Goal: Task Accomplishment & Management: Manage account settings

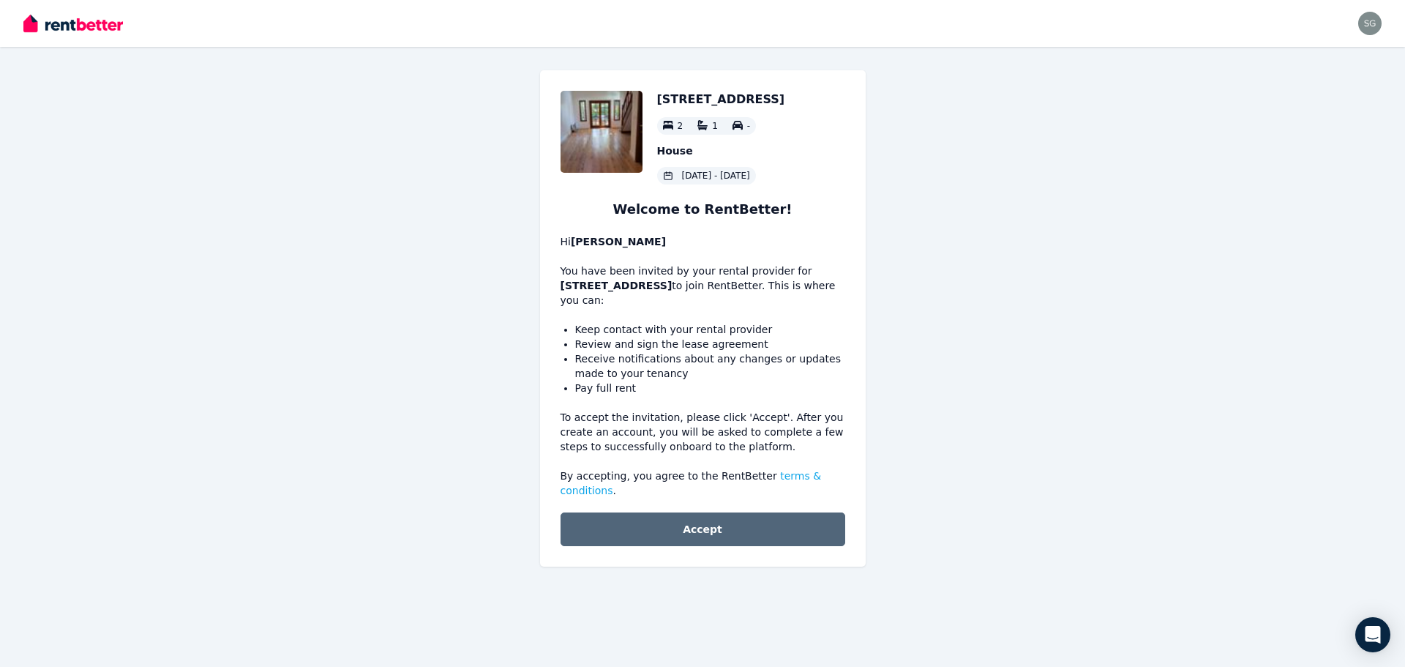
click at [707, 517] on button "Accept" at bounding box center [702, 529] width 285 height 34
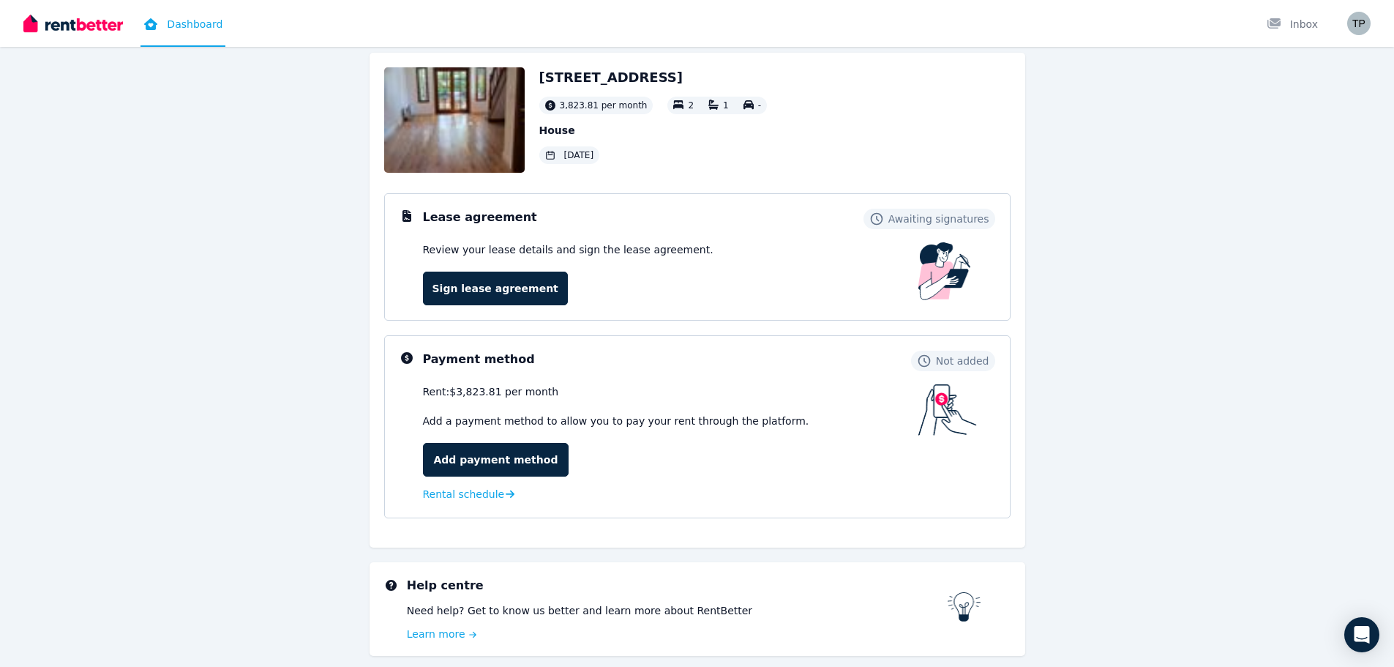
scroll to position [129, 0]
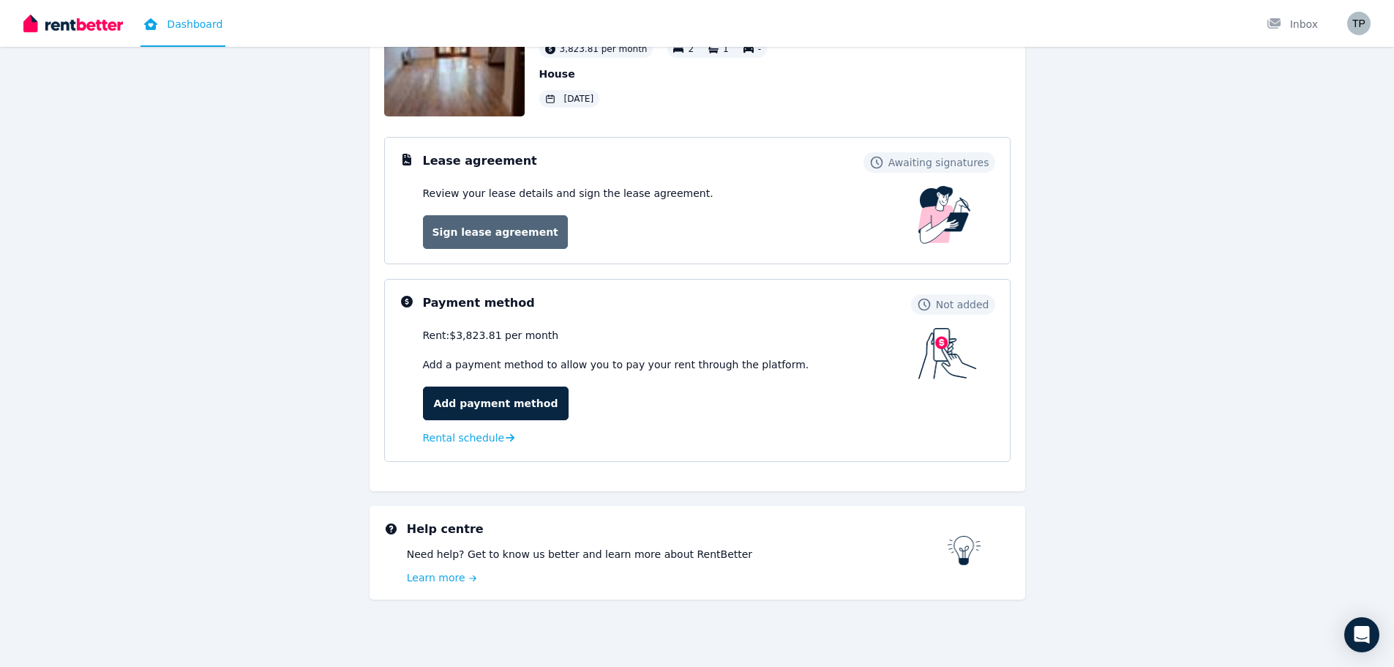
click at [539, 241] on link "Sign lease agreement" at bounding box center [495, 232] width 145 height 34
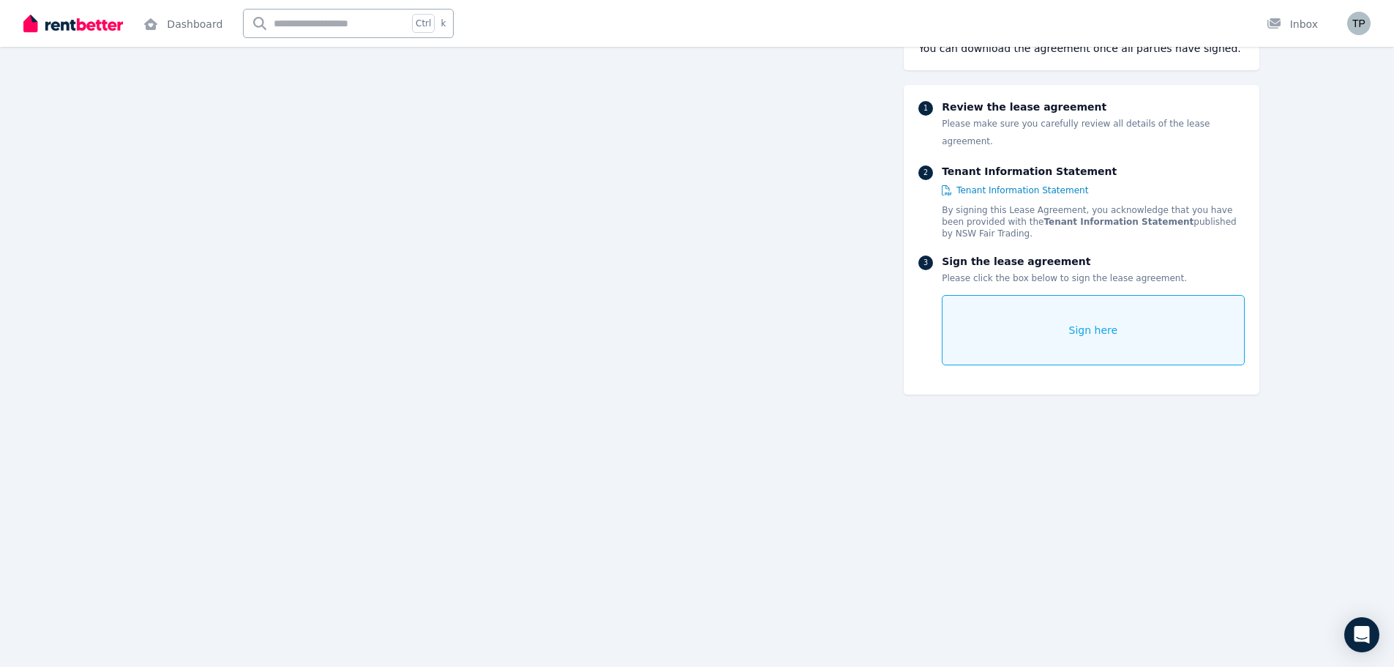
scroll to position [16888, 0]
click at [1359, 25] on img "button" at bounding box center [1358, 23] width 23 height 23
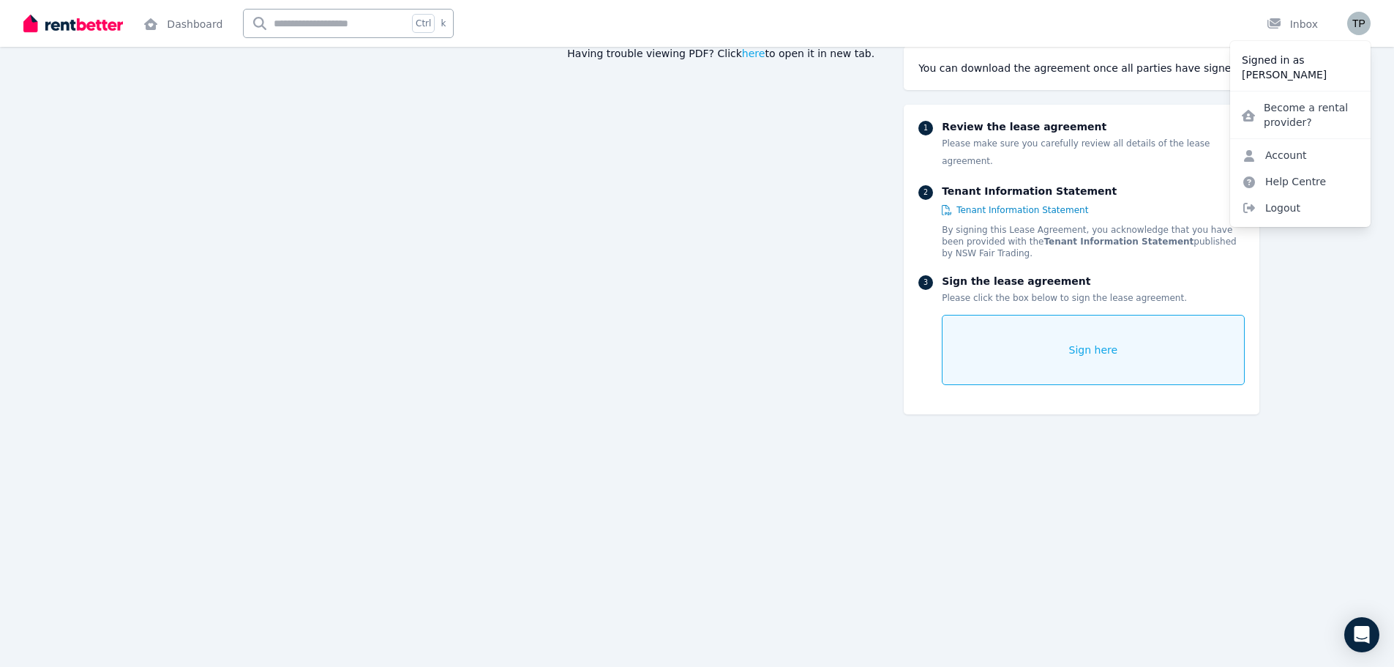
scroll to position [0, 0]
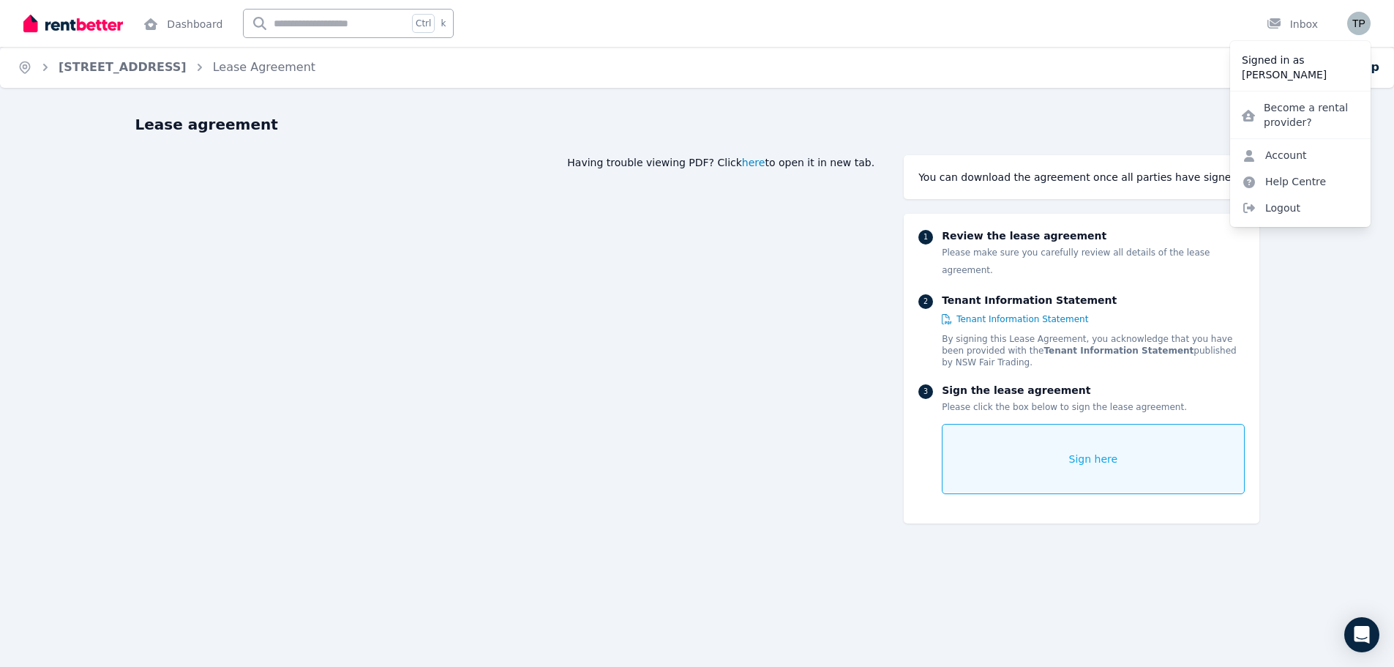
click at [765, 161] on span "here" at bounding box center [753, 162] width 23 height 15
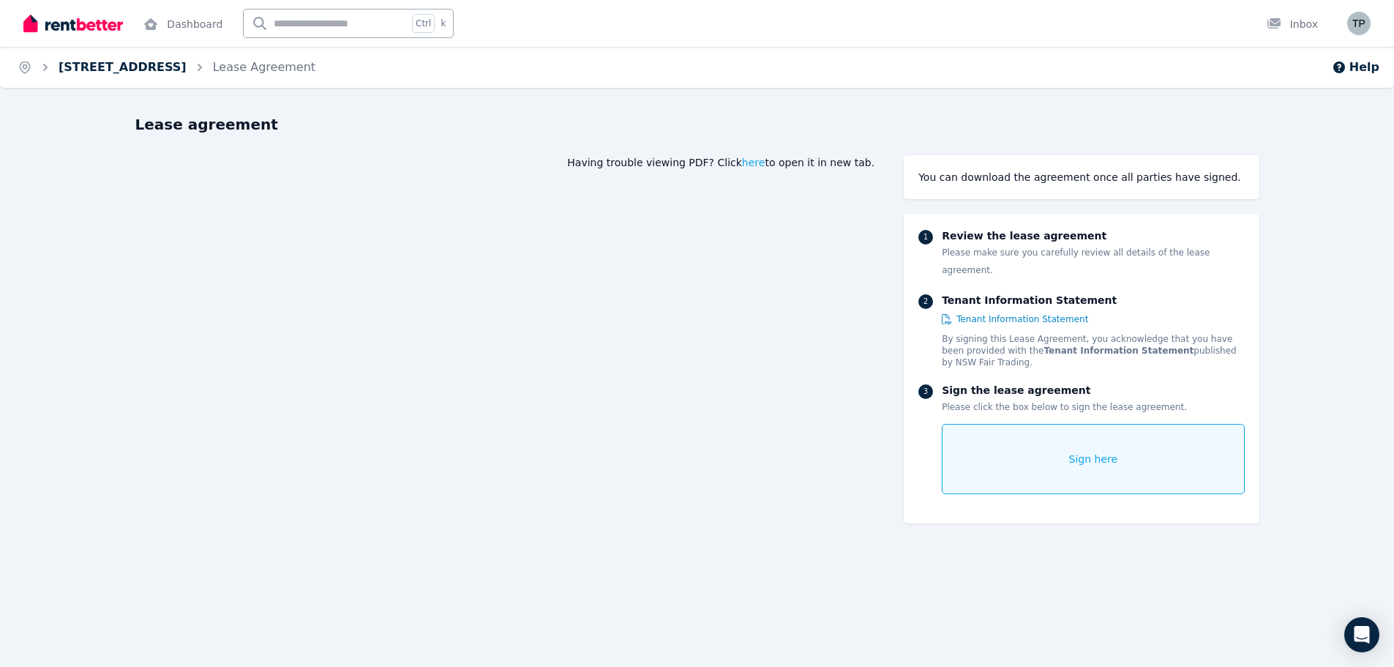
click at [97, 61] on link "38 MacKenzie St, Leichhardt" at bounding box center [123, 67] width 128 height 14
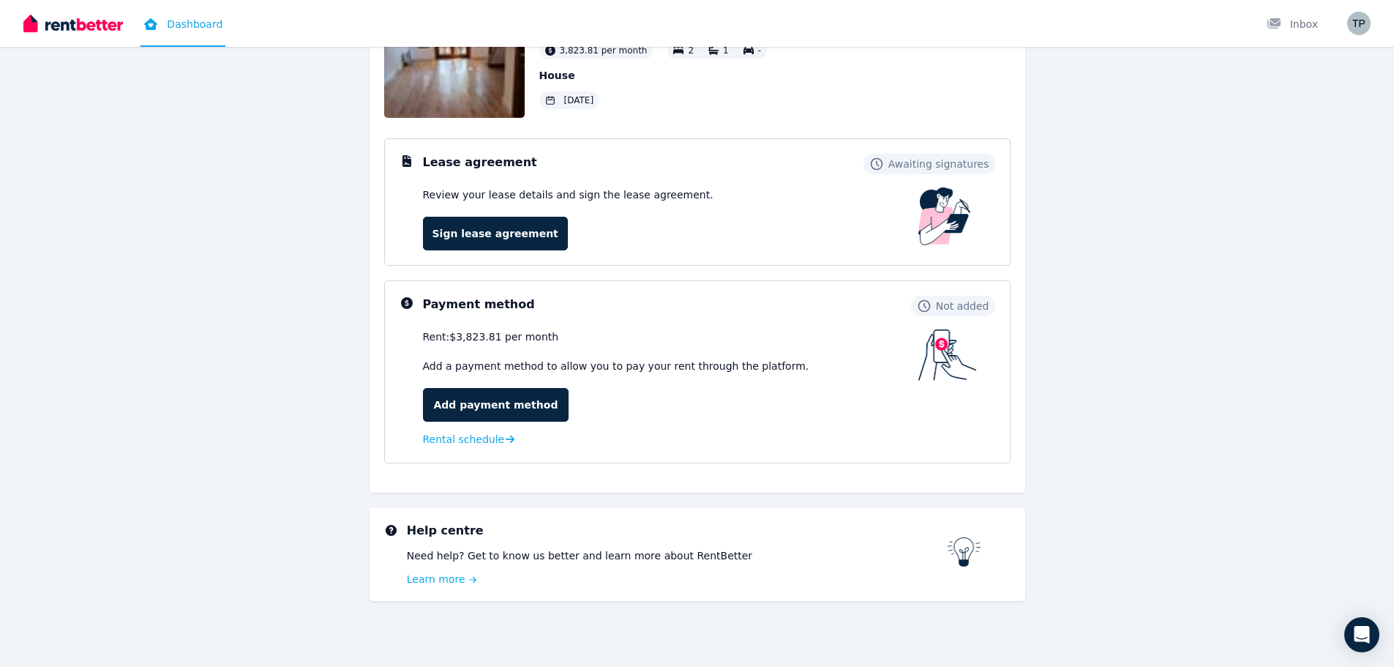
scroll to position [129, 0]
click at [481, 414] on link "Add payment method" at bounding box center [496, 403] width 146 height 34
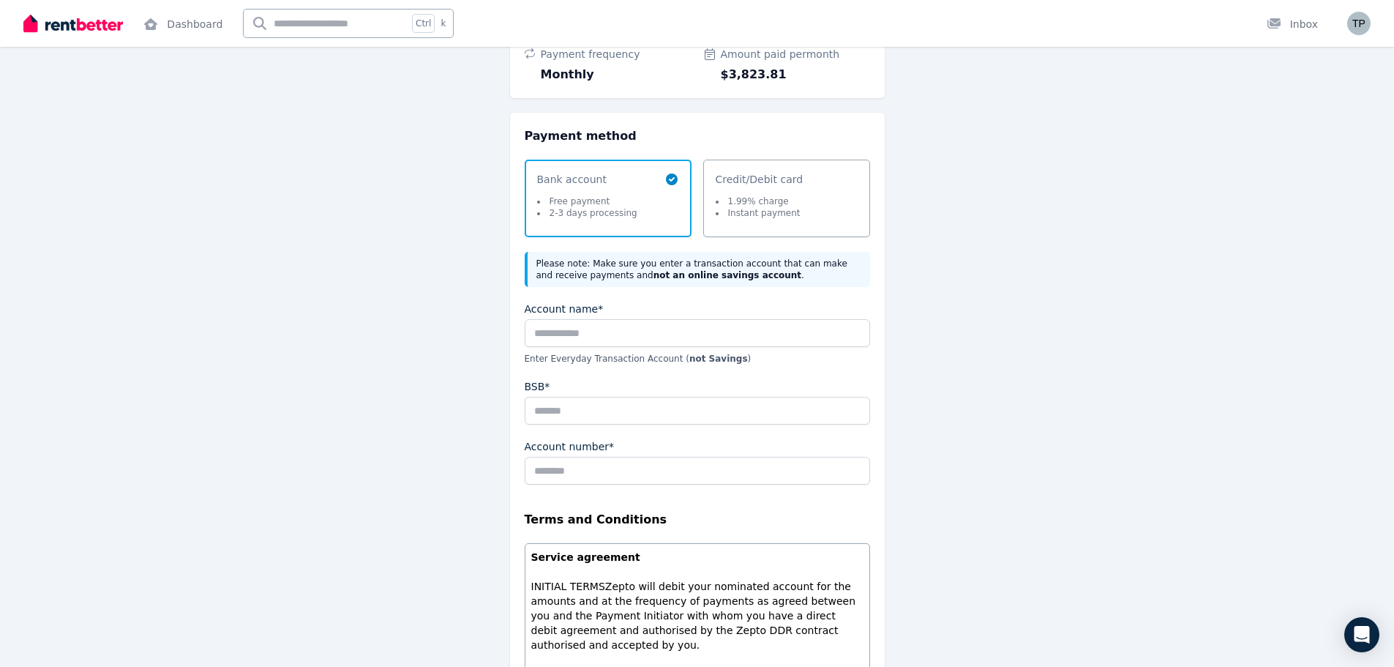
scroll to position [65, 0]
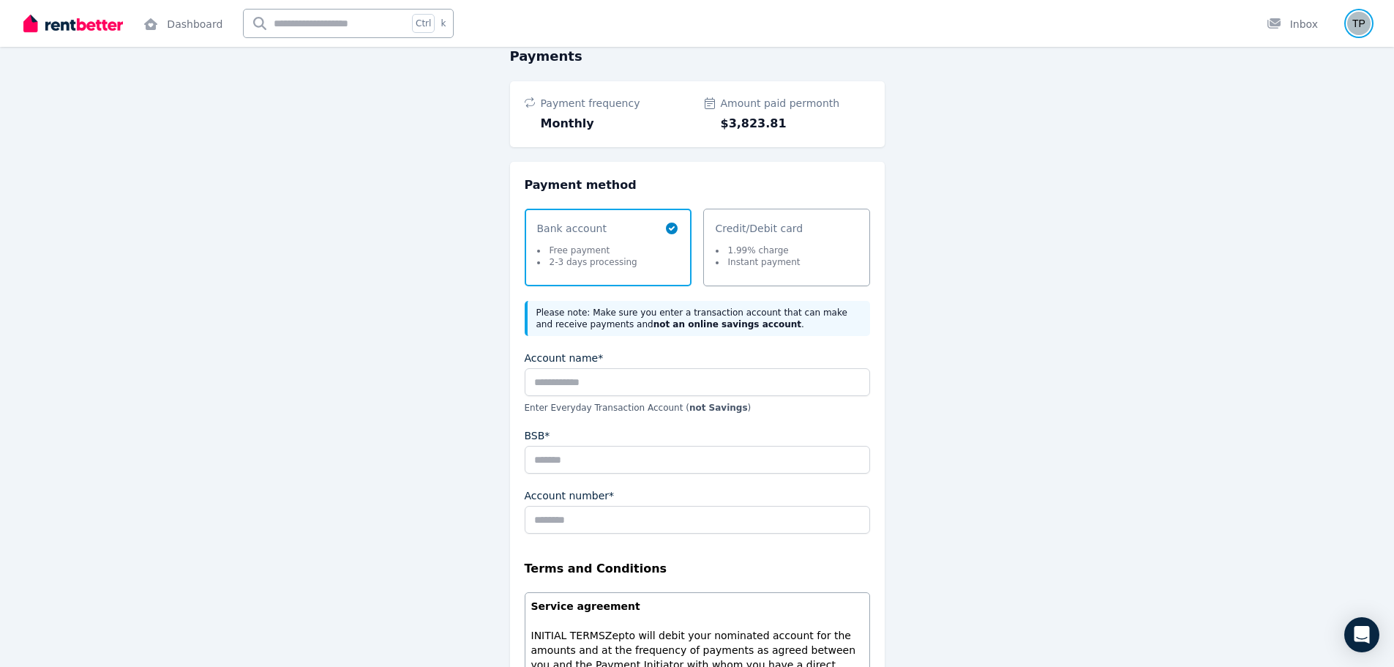
click at [1363, 27] on img "button" at bounding box center [1358, 23] width 23 height 23
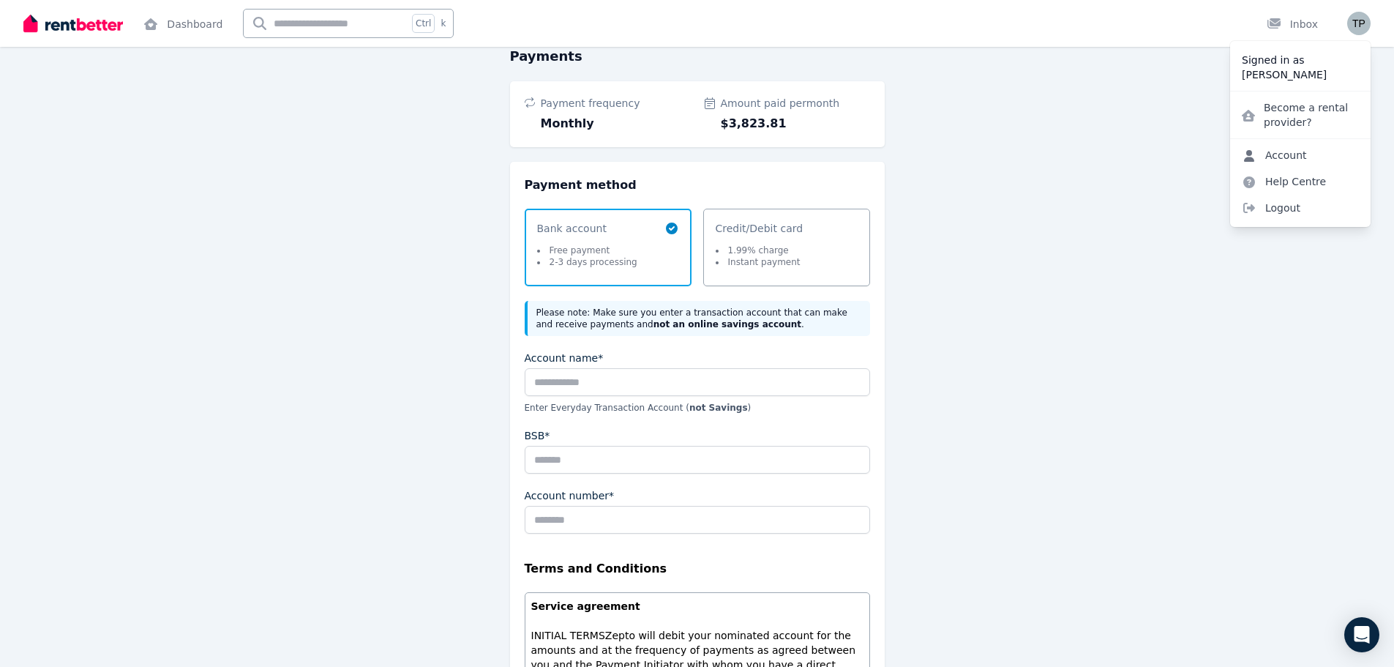
click at [1284, 155] on link "Account" at bounding box center [1274, 155] width 89 height 26
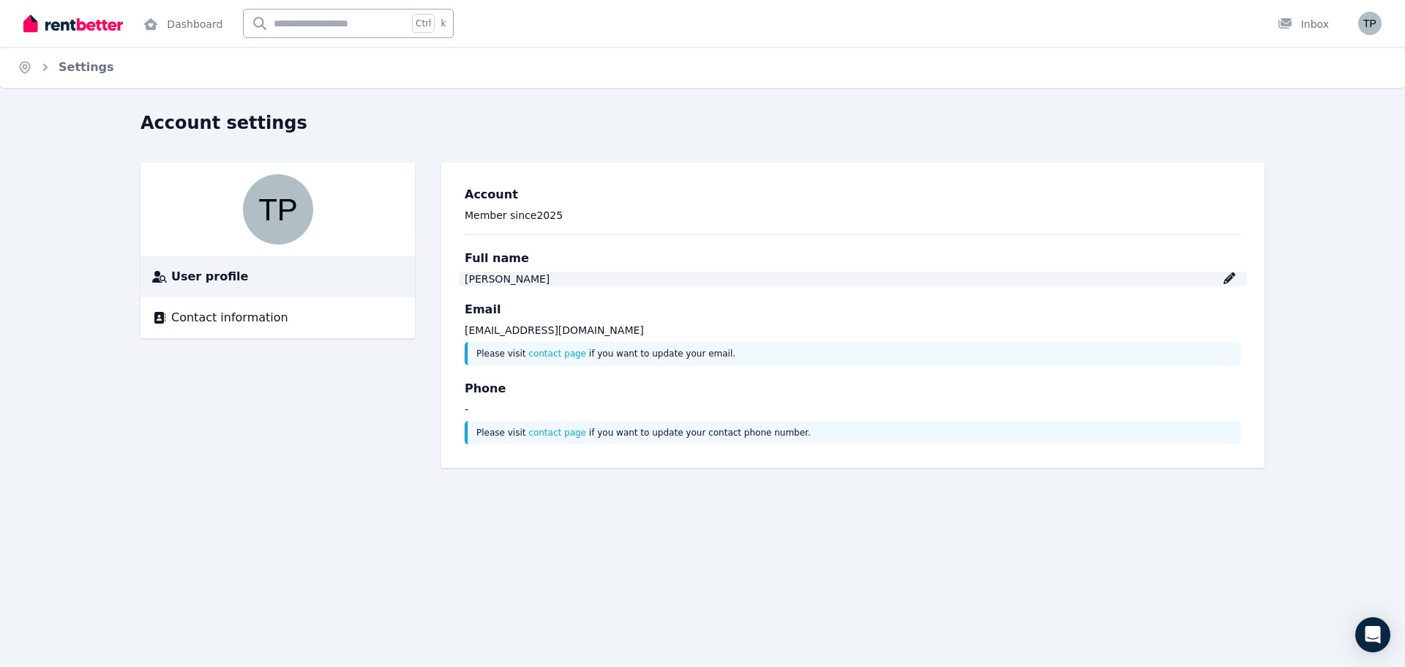
click at [1231, 282] on icon at bounding box center [1229, 278] width 12 height 12
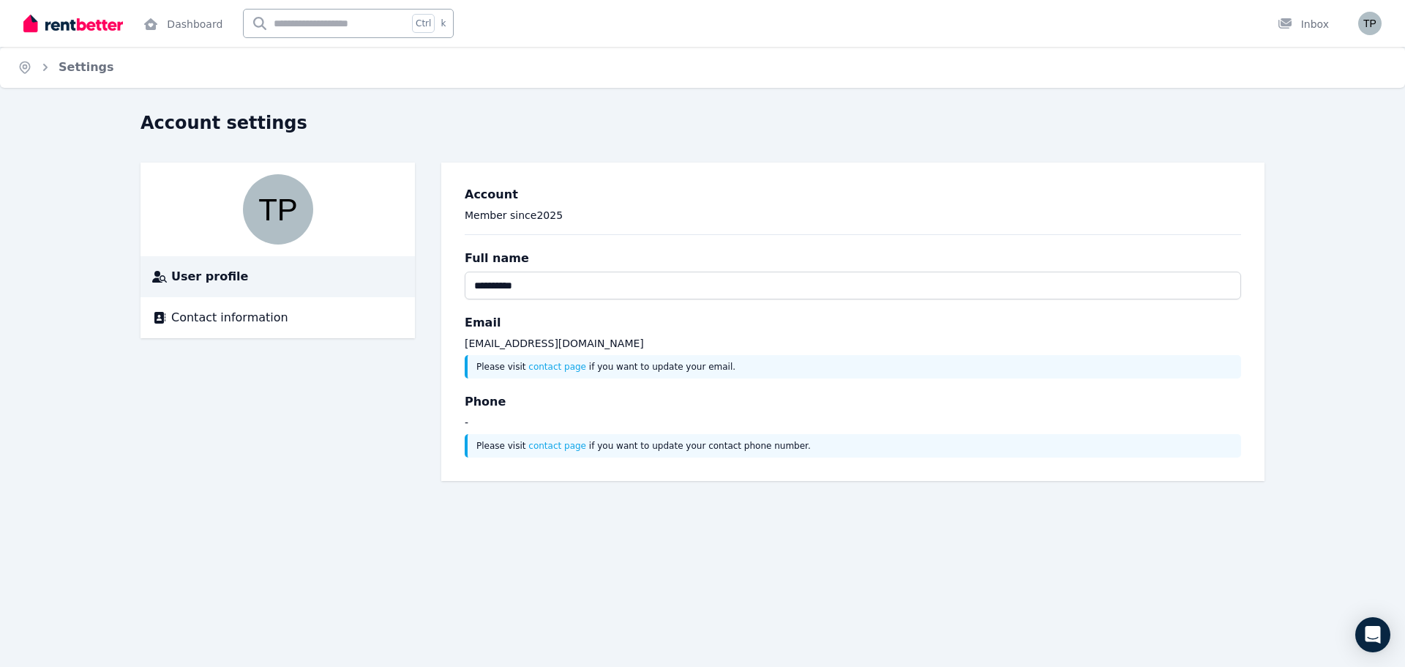
click at [495, 280] on input "**********" at bounding box center [853, 285] width 776 height 28
type input "**********"
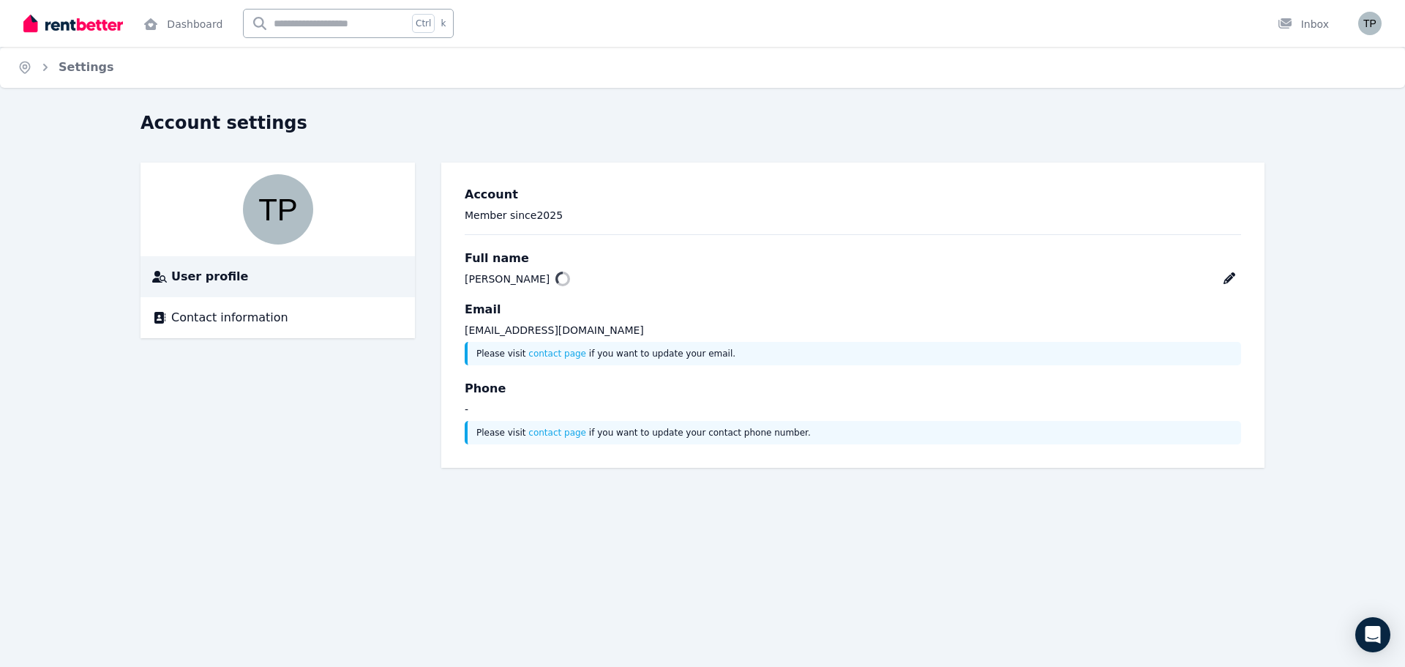
click at [901, 213] on p "Member since 2025" at bounding box center [853, 215] width 776 height 15
click at [1234, 275] on icon at bounding box center [1229, 278] width 12 height 12
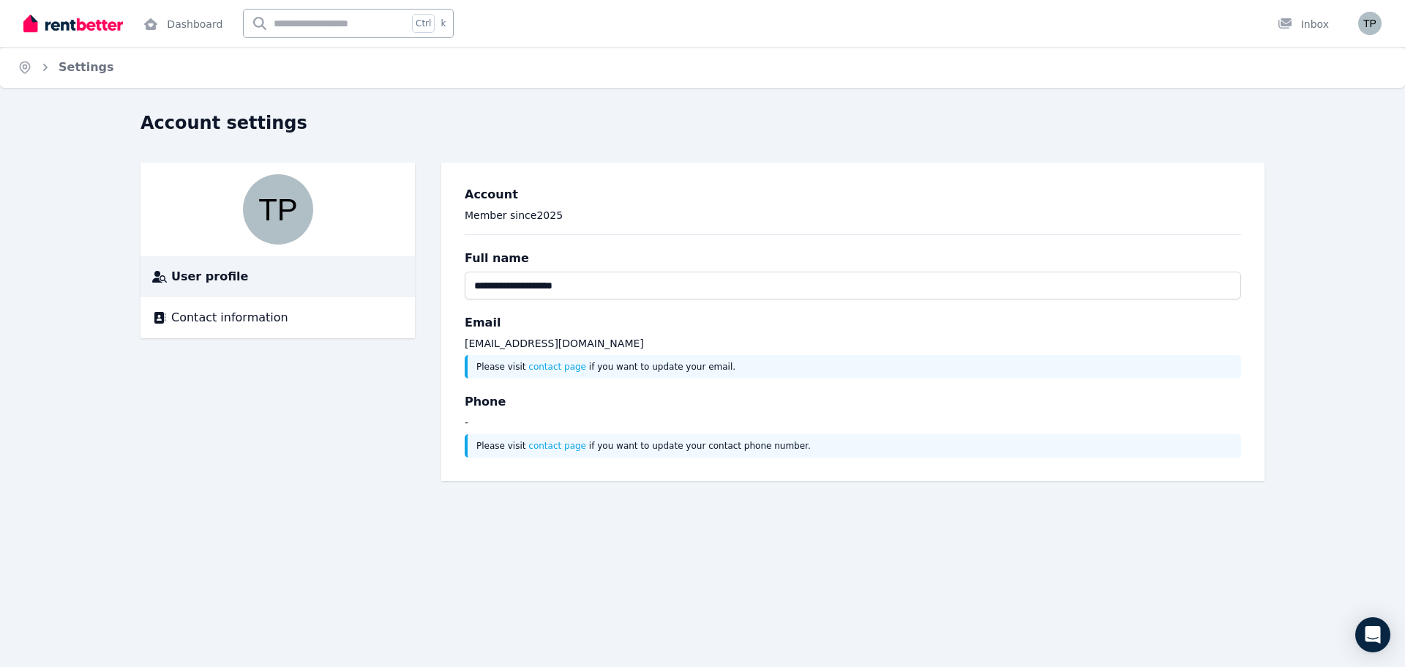
click at [1192, 217] on p "Member since 2025" at bounding box center [853, 215] width 776 height 15
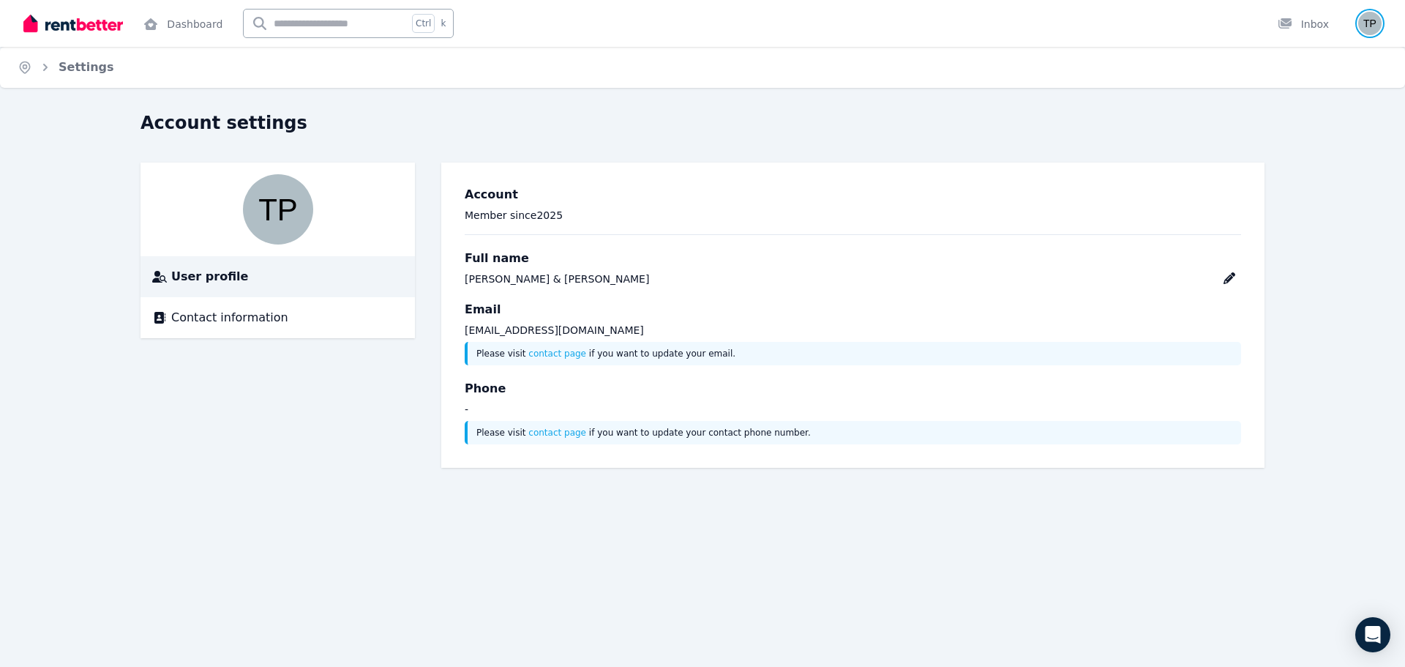
click at [1365, 30] on img "button" at bounding box center [1369, 23] width 23 height 23
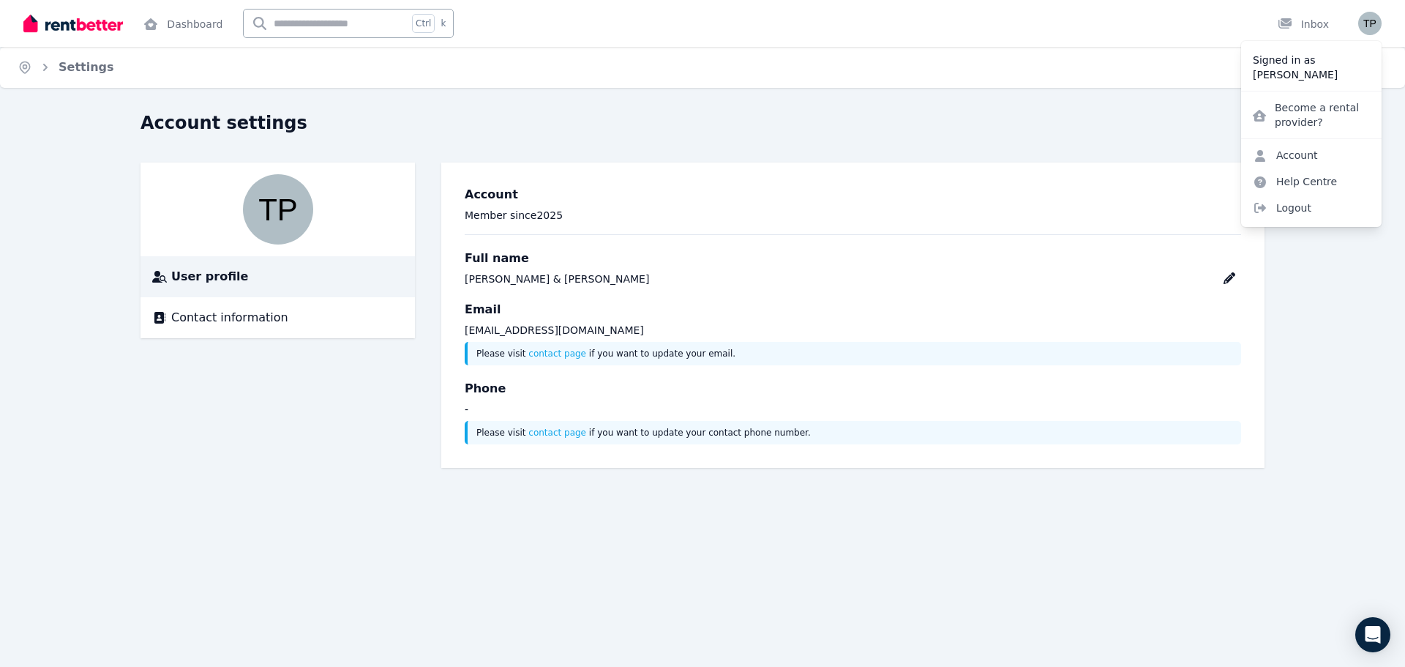
click at [959, 105] on div "Home Settings Account settings User profile Contact information Account Member …" at bounding box center [702, 333] width 1405 height 667
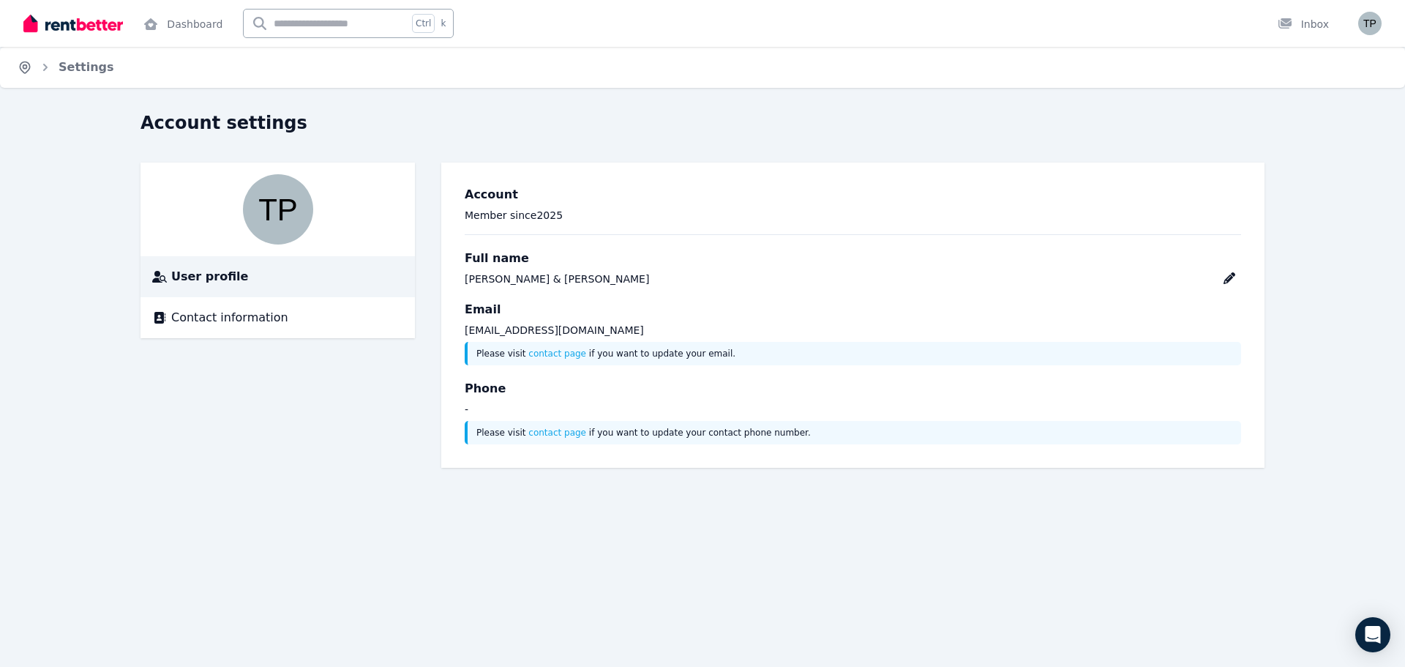
click at [23, 68] on icon "Breadcrumb" at bounding box center [25, 67] width 15 height 15
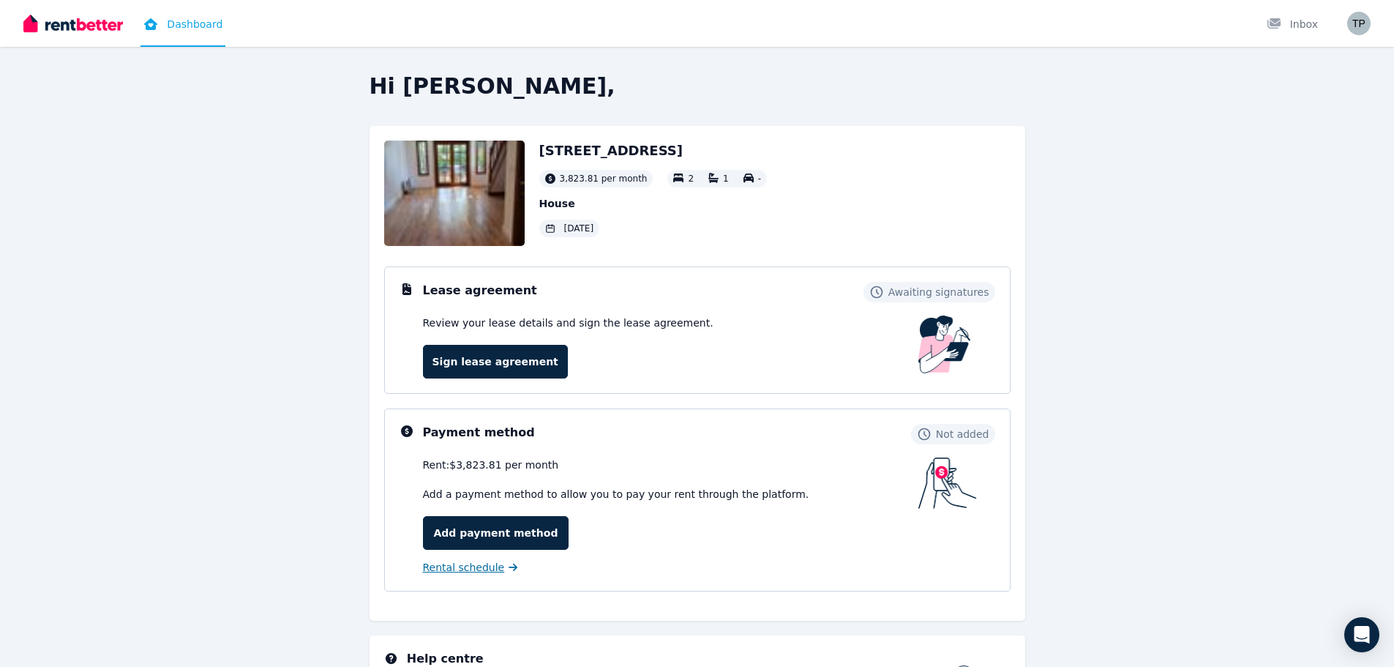
click at [485, 571] on span "Rental schedule" at bounding box center [464, 567] width 82 height 15
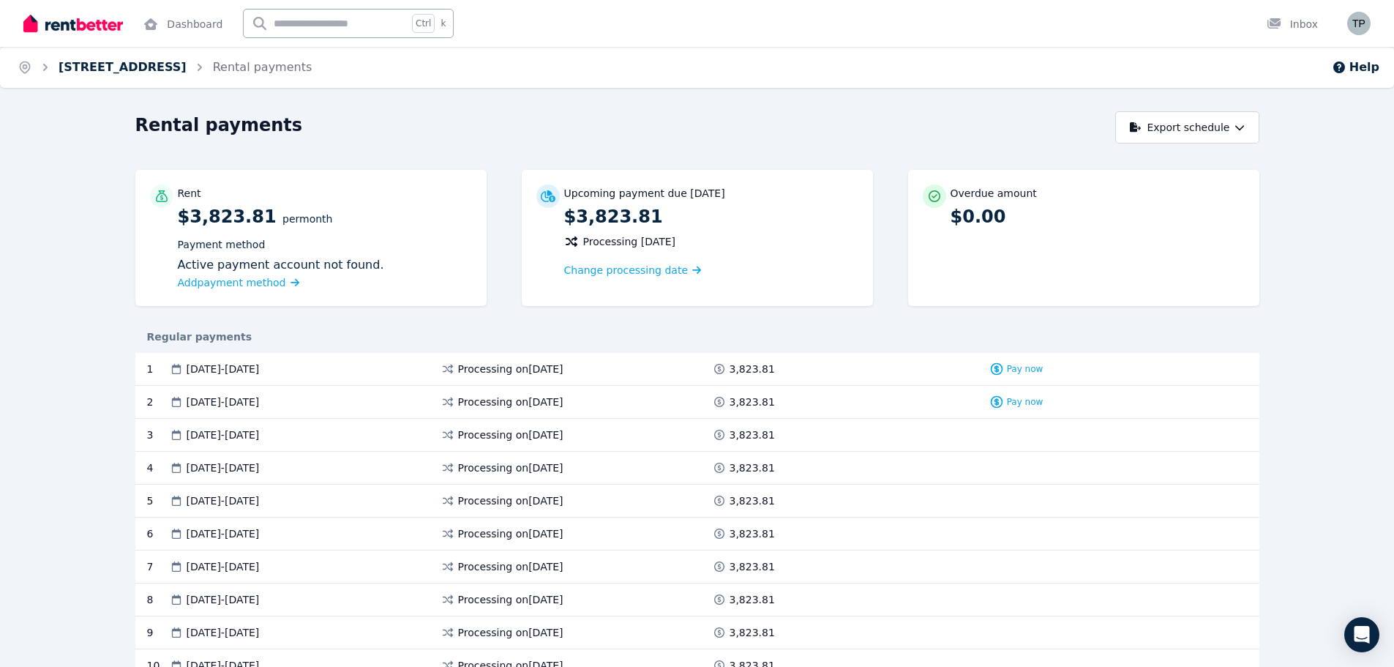
click at [83, 67] on link "38 MacKenzie St, Leichhardt" at bounding box center [123, 67] width 128 height 14
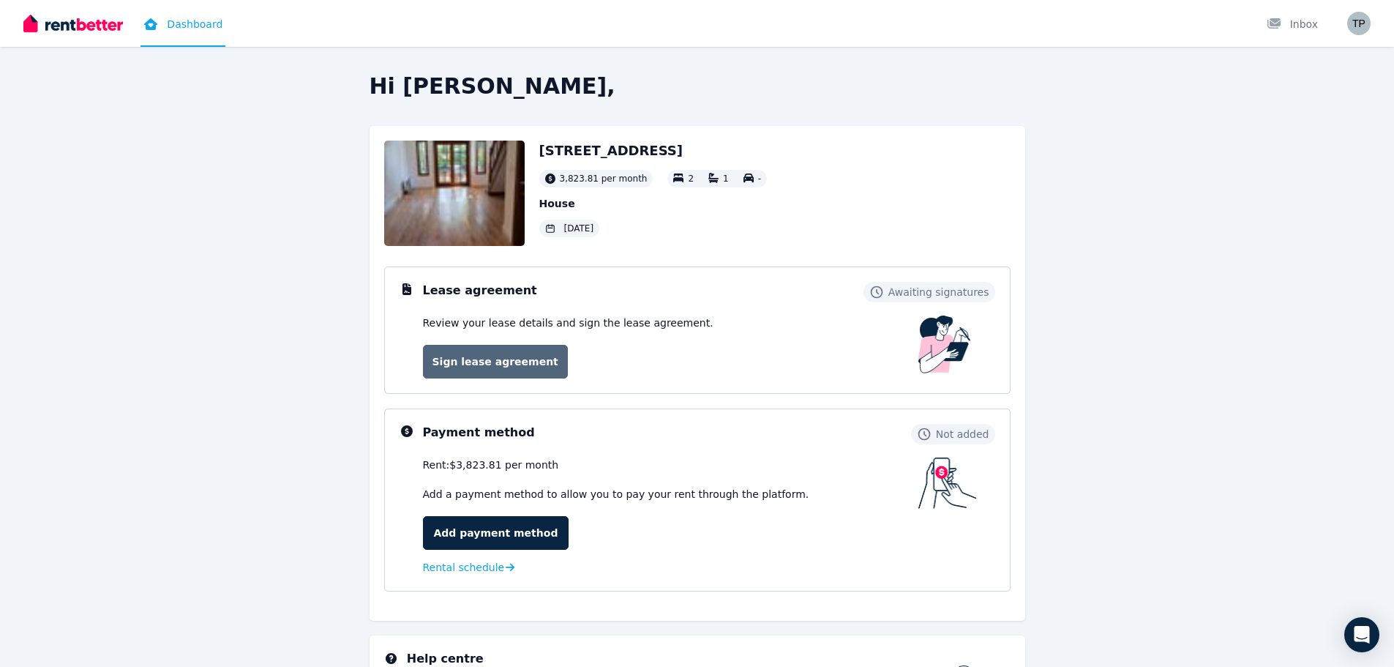
click at [525, 356] on link "Sign lease agreement" at bounding box center [495, 362] width 145 height 34
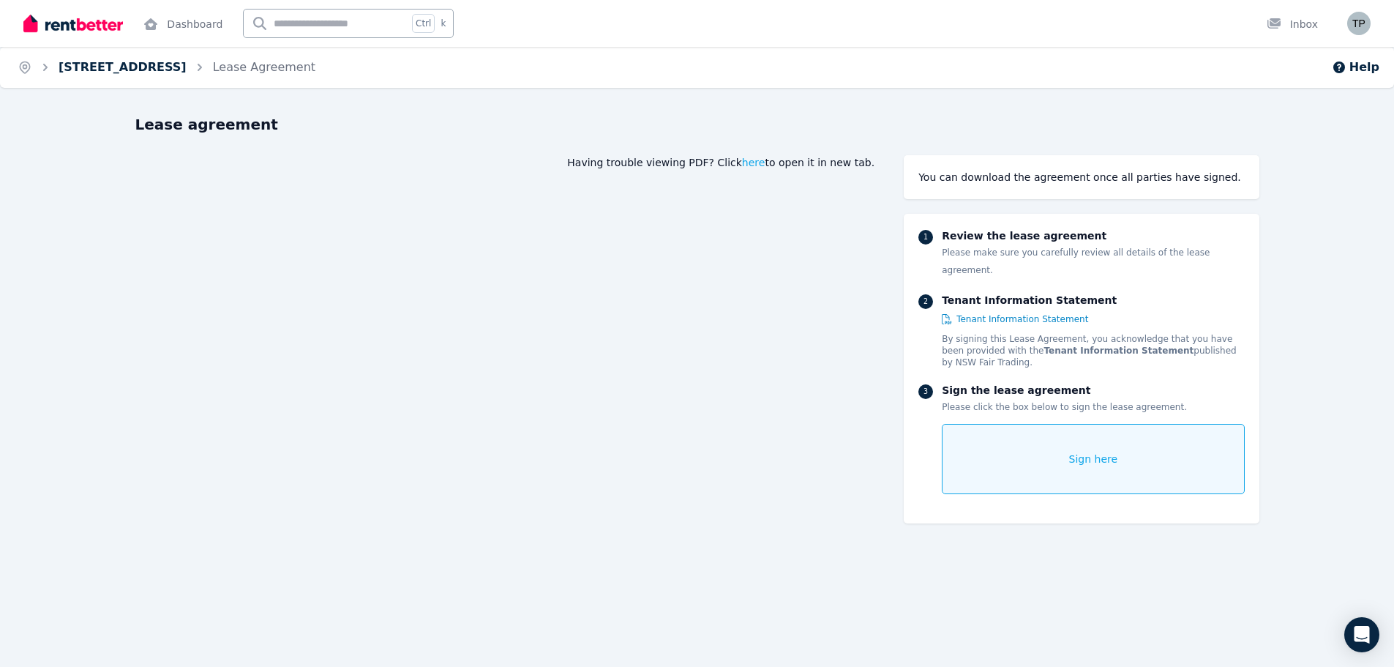
click at [143, 64] on link "38 MacKenzie St, Leichhardt" at bounding box center [123, 67] width 128 height 14
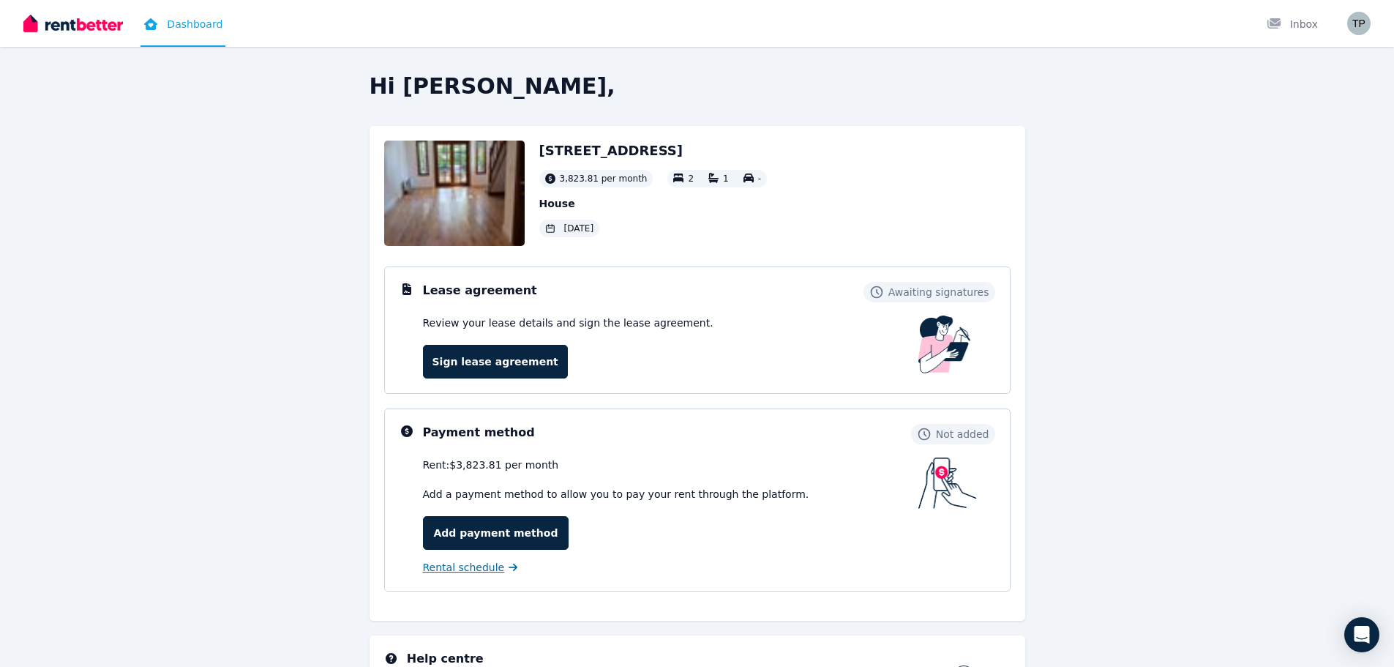
click at [473, 570] on span "Rental schedule" at bounding box center [464, 567] width 82 height 15
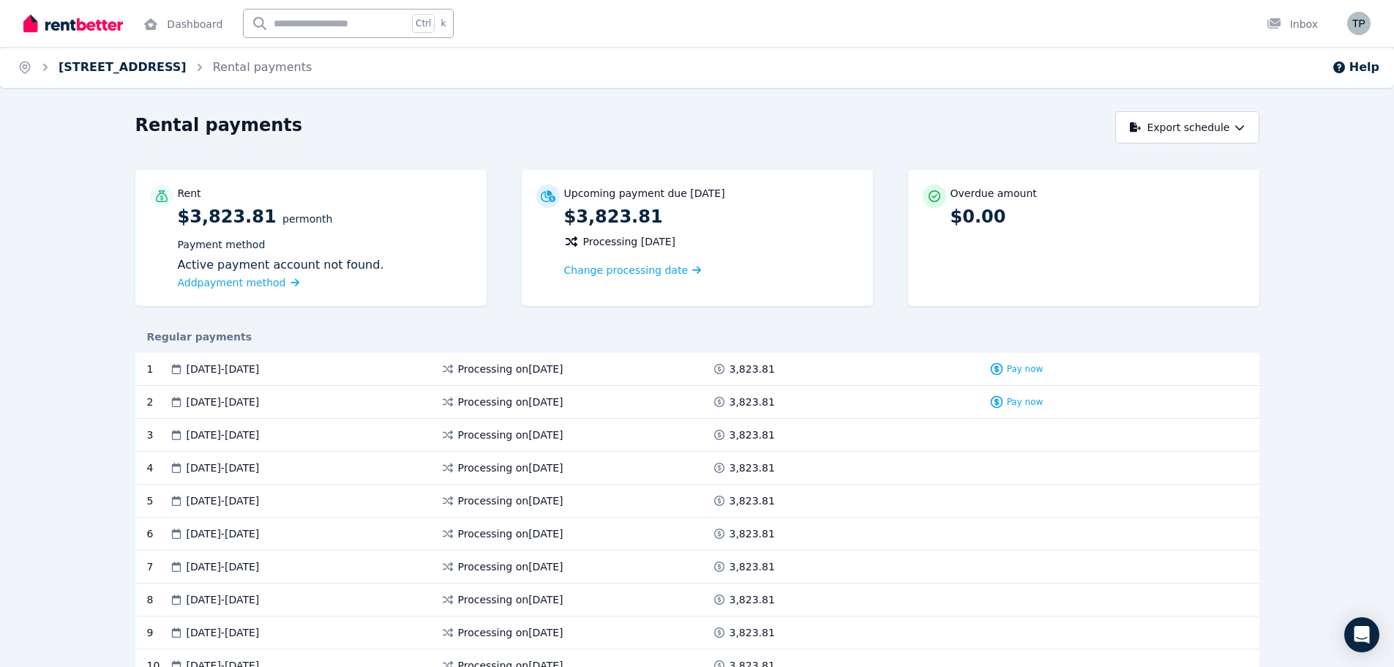
click at [132, 73] on link "38 MacKenzie St, Leichhardt" at bounding box center [123, 67] width 128 height 14
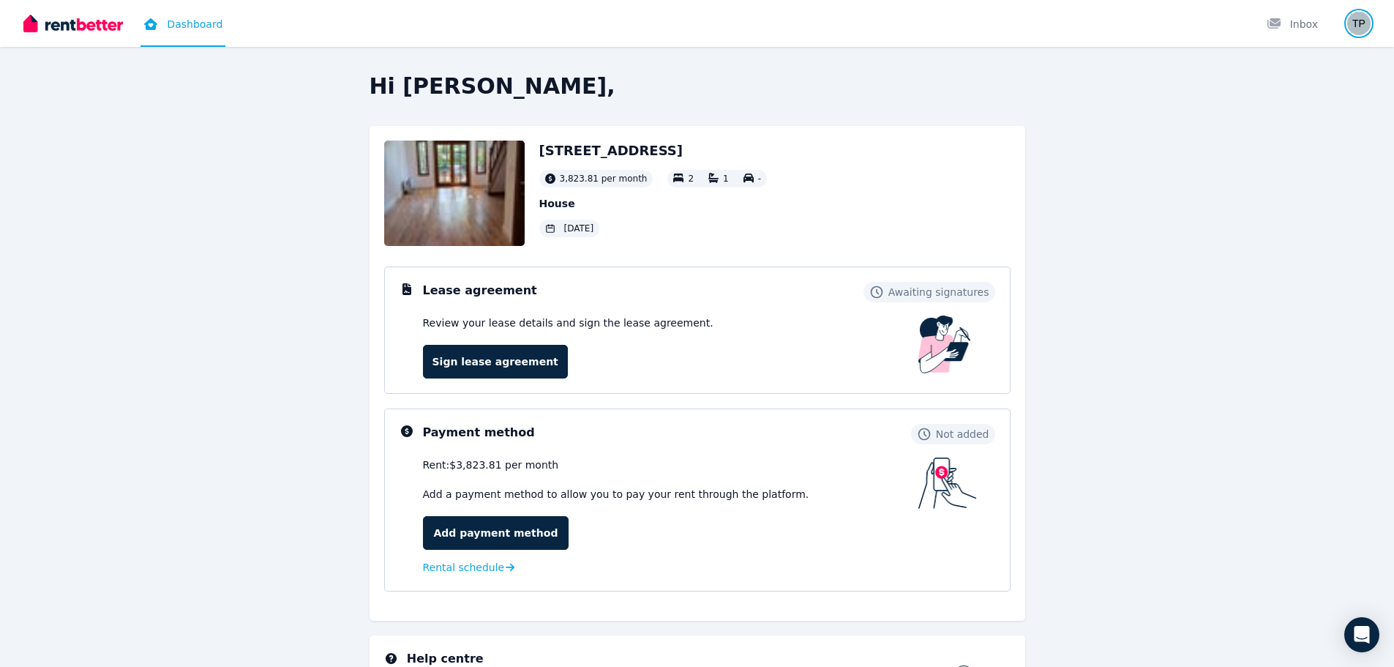
click at [1364, 29] on img "button" at bounding box center [1358, 23] width 23 height 23
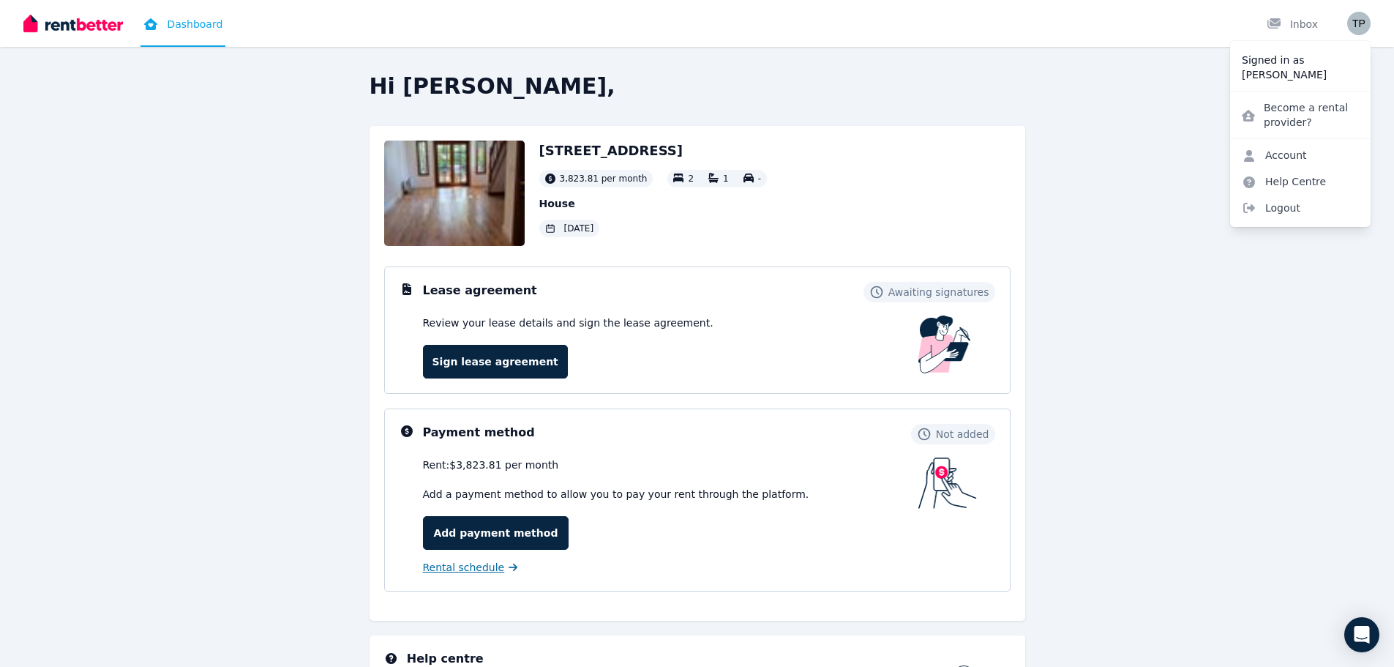
click at [453, 570] on span "Rental schedule" at bounding box center [464, 567] width 82 height 15
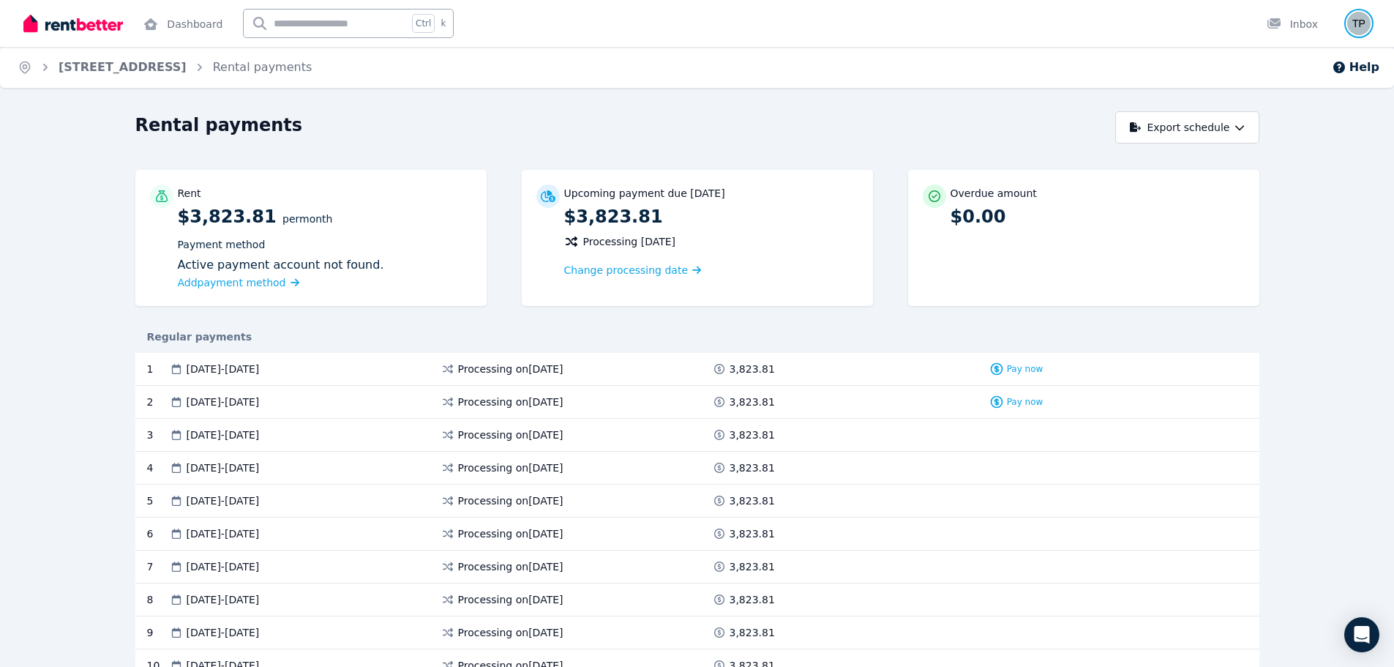
click at [1359, 27] on img "button" at bounding box center [1358, 23] width 23 height 23
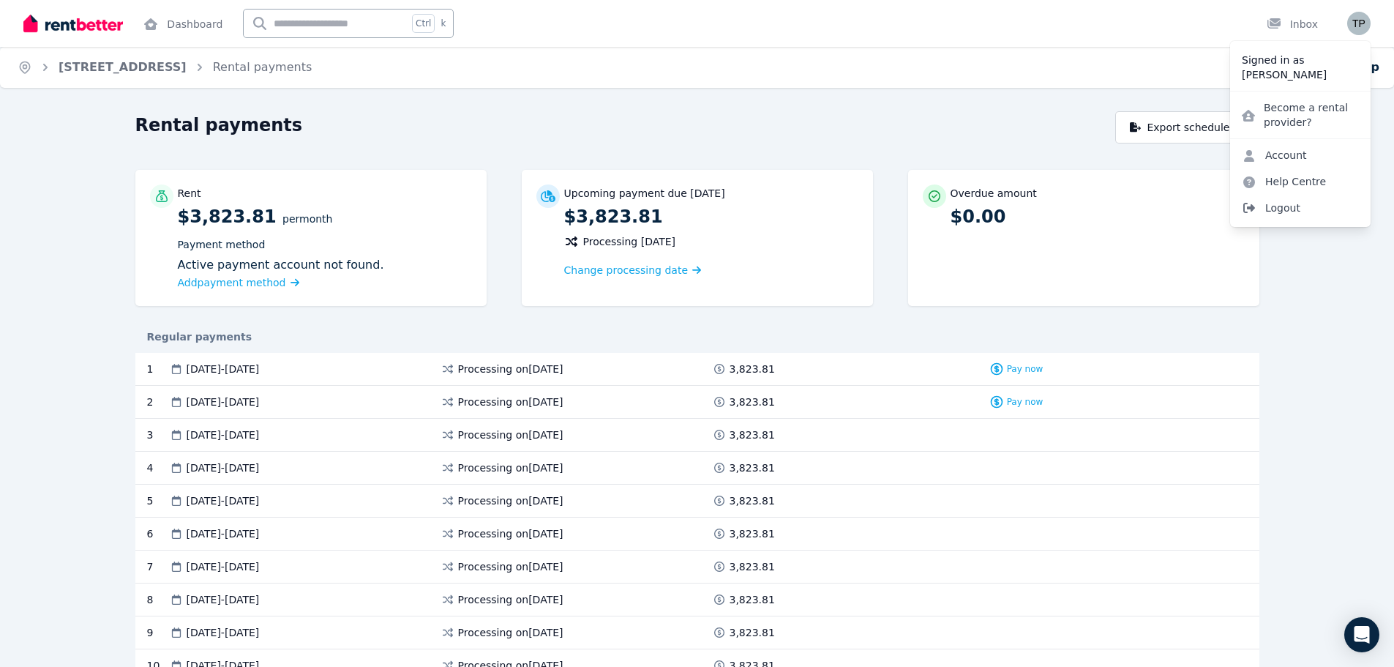
click at [1316, 210] on span "Logout" at bounding box center [1300, 208] width 140 height 26
